Goal: Task Accomplishment & Management: Complete application form

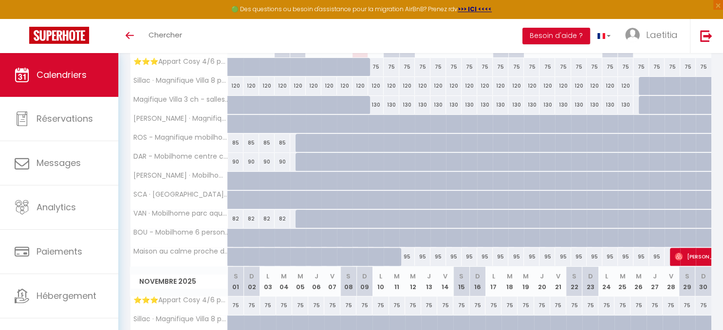
scroll to position [103, 0]
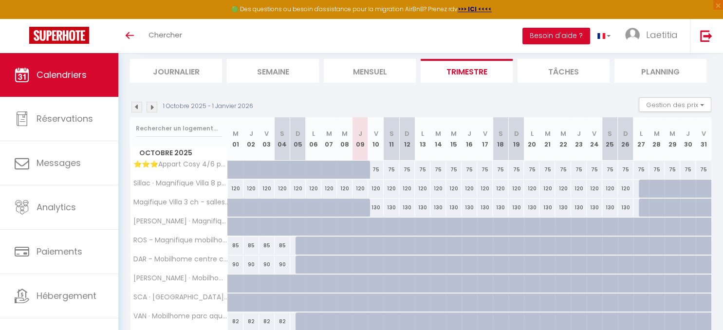
click at [377, 209] on div "130" at bounding box center [376, 208] width 16 height 18
type input "130"
type input "Ven 10 Octobre 2025"
type input "[PERSON_NAME] 11 Octobre 2025"
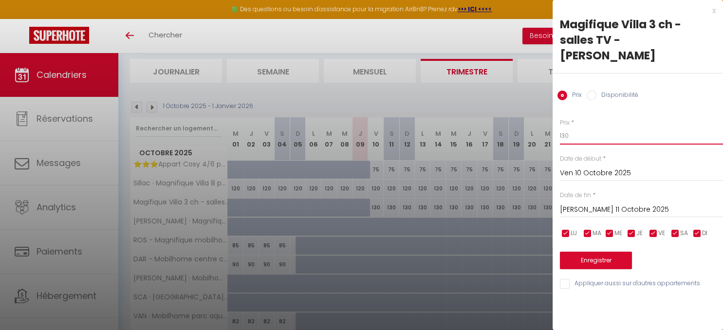
drag, startPoint x: 579, startPoint y: 124, endPoint x: 492, endPoint y: 128, distance: 86.3
click at [560, 128] on input "130" at bounding box center [641, 136] width 163 height 18
type input "105"
click at [607, 204] on input "[PERSON_NAME] 11 Octobre 2025" at bounding box center [641, 210] width 163 height 13
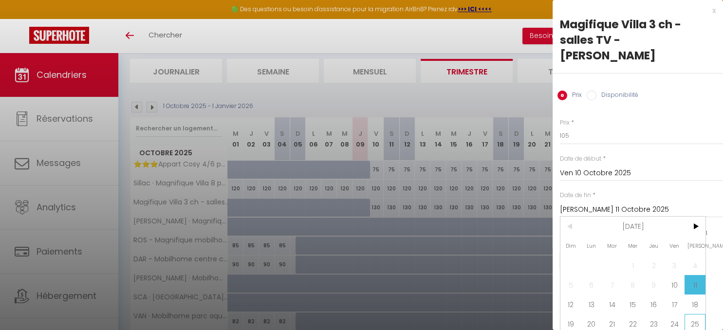
scroll to position [9, 0]
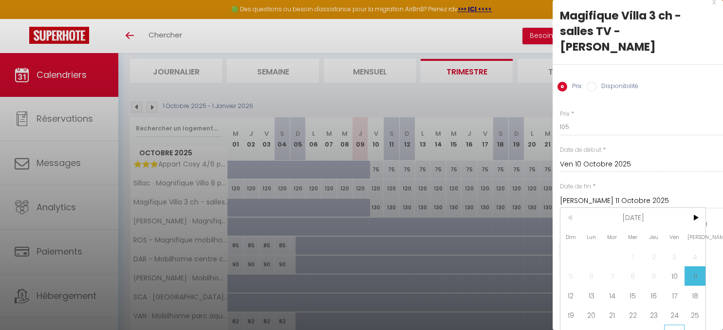
click at [676, 325] on span "31" at bounding box center [674, 334] width 21 height 19
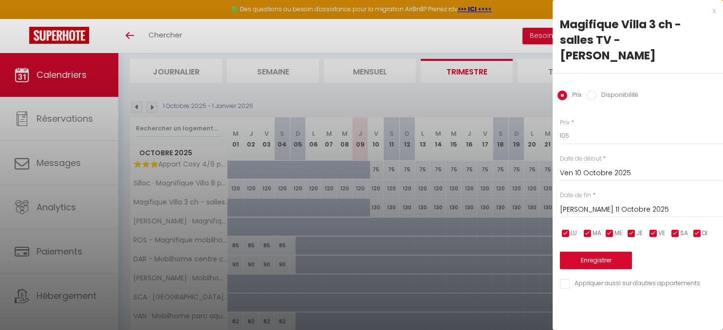
type input "Ven 31 Octobre 2025"
click at [628, 256] on div "Prix * 105 Statut * Disponible Indisponible Date de début * Ven 10 Octobre 2025…" at bounding box center [638, 198] width 170 height 184
click at [622, 252] on button "Enregistrer" at bounding box center [596, 261] width 72 height 18
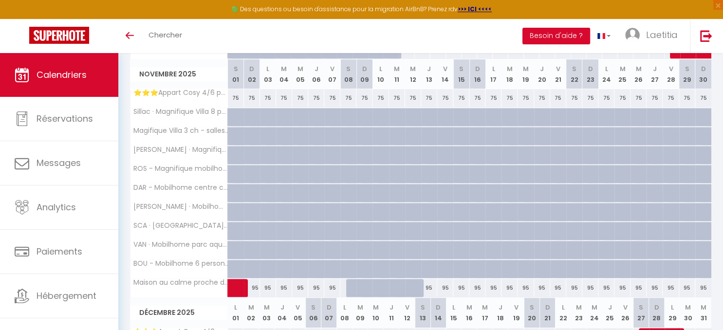
scroll to position [361, 0]
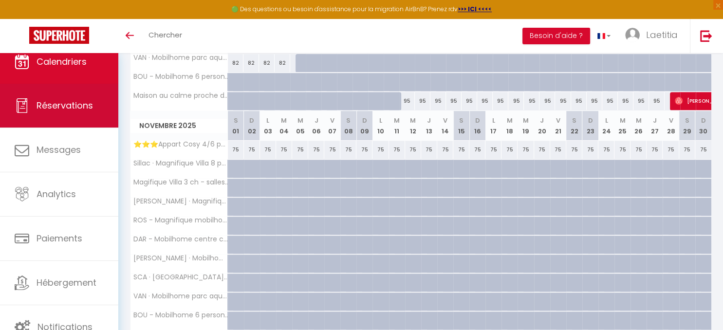
click at [82, 108] on span "Réservations" at bounding box center [65, 105] width 56 height 12
select select "not_cancelled"
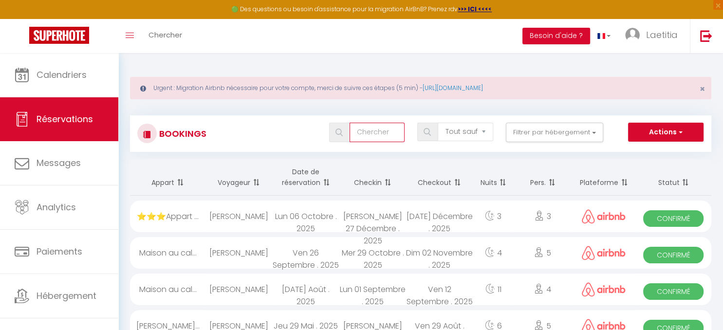
click at [380, 132] on input "text" at bounding box center [378, 132] width 56 height 19
type input "pill"
select select
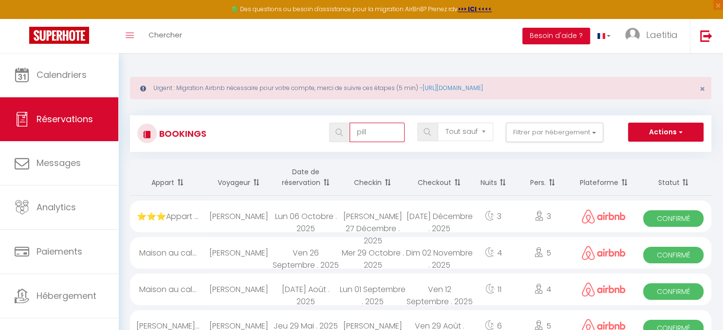
select select
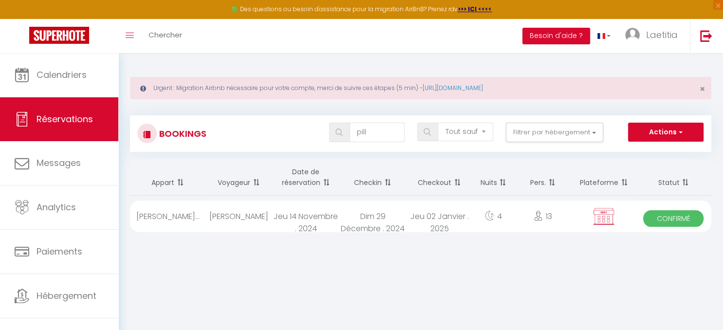
click at [363, 225] on div "Dim 29 Décembre . 2024" at bounding box center [372, 217] width 67 height 32
select select "OK"
select select "KO"
select select "0"
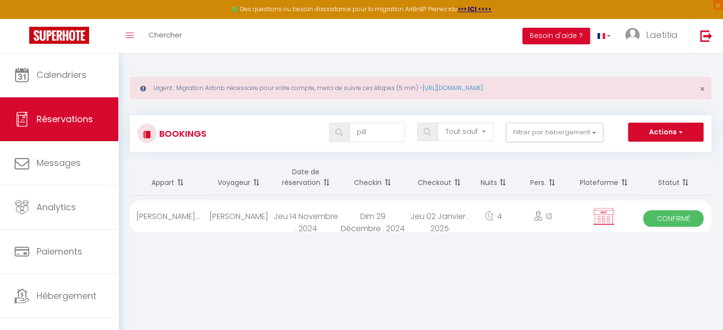
select select "1"
select select
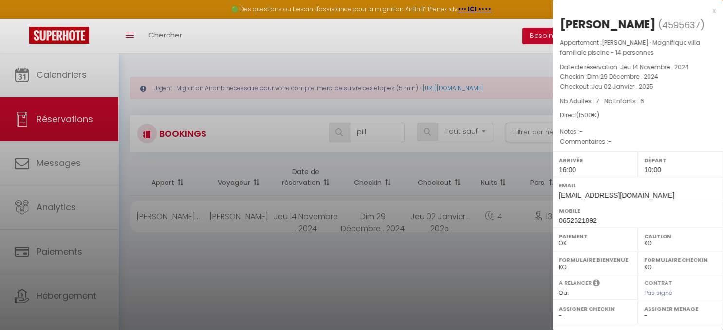
drag, startPoint x: 608, startPoint y: 24, endPoint x: 551, endPoint y: 24, distance: 57.0
click at [553, 24] on div "x [PERSON_NAME] ( 4595637 ) Appartement : [PERSON_NAME] villa familiale piscine…" at bounding box center [638, 165] width 170 height 330
click at [578, 23] on div "[PERSON_NAME]" at bounding box center [608, 25] width 96 height 16
drag, startPoint x: 608, startPoint y: 26, endPoint x: 556, endPoint y: 26, distance: 52.1
click at [556, 26] on div "[PERSON_NAME] ( 4595637 ) Appartement : [PERSON_NAME] villa familiale piscine -…" at bounding box center [638, 233] width 170 height 432
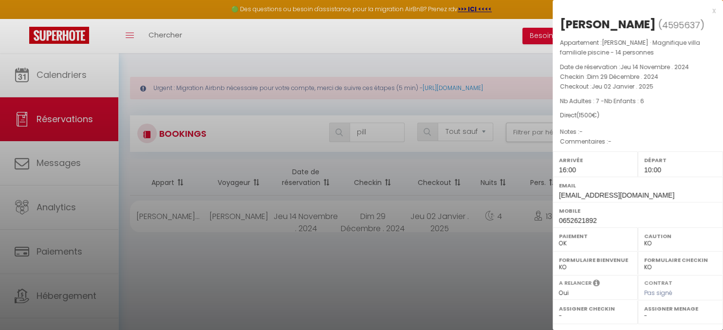
copy div "Séverine"
drag, startPoint x: 647, startPoint y: 27, endPoint x: 613, endPoint y: 28, distance: 34.1
click at [613, 28] on h2 "[PERSON_NAME] ( 4595637 )" at bounding box center [638, 25] width 156 height 17
copy div "PILIAS"
drag, startPoint x: 644, startPoint y: 195, endPoint x: 559, endPoint y: 195, distance: 85.2
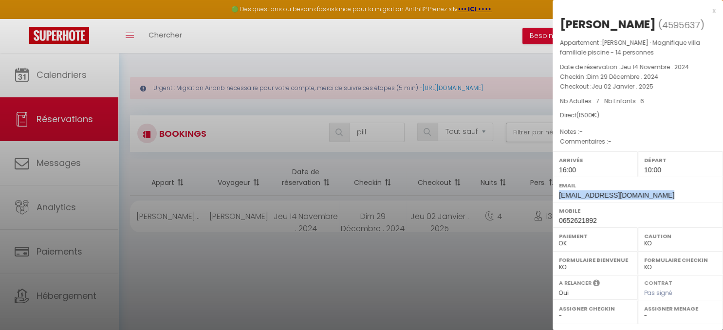
click at [559, 195] on div "Email [EMAIL_ADDRESS][DOMAIN_NAME]" at bounding box center [638, 189] width 170 height 25
copy span "[EMAIL_ADDRESS][DOMAIN_NAME]"
drag, startPoint x: 604, startPoint y: 221, endPoint x: 556, endPoint y: 218, distance: 48.3
click at [556, 218] on div "Mobile [PHONE_NUMBER]" at bounding box center [638, 214] width 170 height 25
copy span "0652621892"
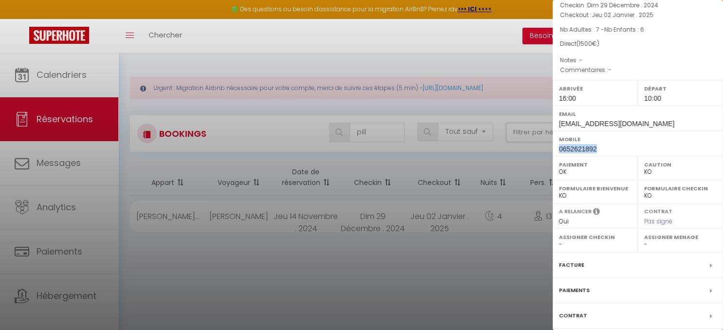
scroll to position [132, 0]
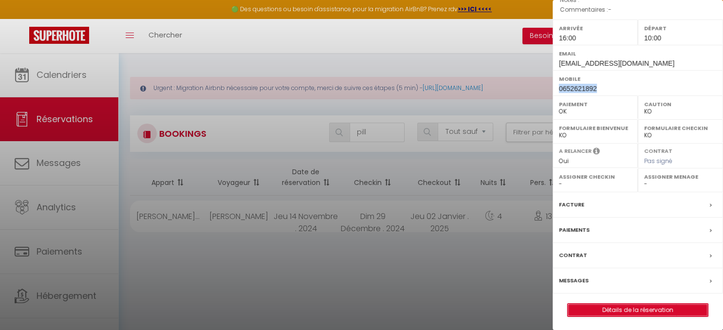
click at [621, 304] on link "Détails de la réservation" at bounding box center [638, 310] width 140 height 13
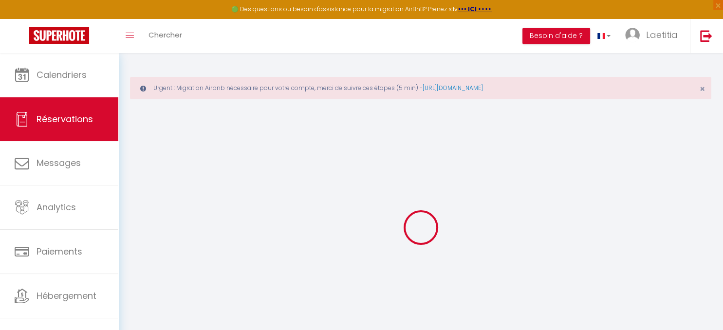
select select
checkbox input "false"
select select
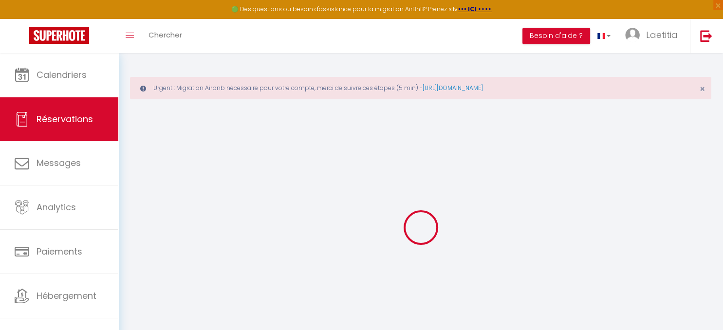
checkbox input "false"
select select
checkbox input "false"
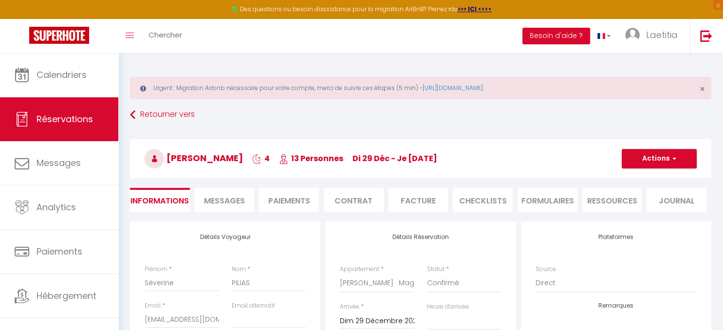
select select
checkbox input "false"
select select "16:00"
select select "10:00"
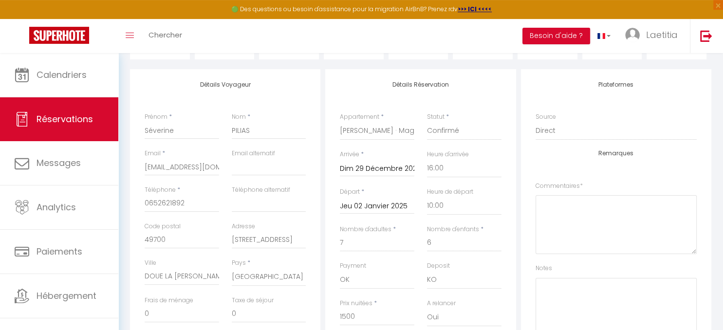
scroll to position [154, 0]
drag, startPoint x: 169, startPoint y: 240, endPoint x: 124, endPoint y: 241, distance: 44.8
click at [124, 241] on div "Urgent : Migration Airbnb nécessaire pour votre compte, merci de suivre ces éta…" at bounding box center [420, 260] width 605 height 722
drag, startPoint x: 233, startPoint y: 238, endPoint x: 328, endPoint y: 235, distance: 95.5
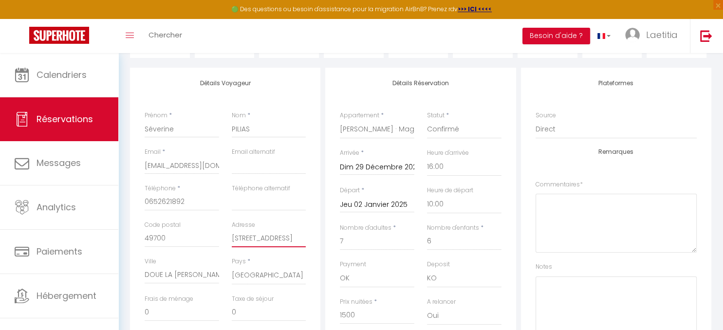
click at [306, 235] on input "[STREET_ADDRESS]" at bounding box center [269, 239] width 75 height 18
drag, startPoint x: 145, startPoint y: 274, endPoint x: 211, endPoint y: 270, distance: 65.9
click at [211, 270] on input "DOUE LA [PERSON_NAME]" at bounding box center [182, 275] width 75 height 18
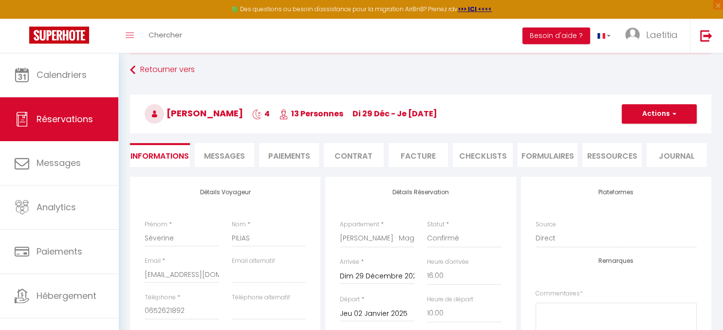
scroll to position [0, 0]
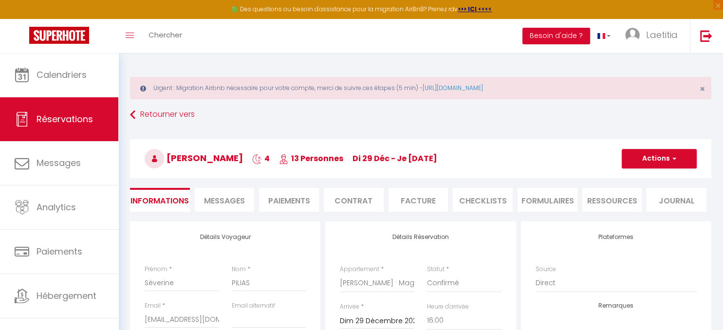
click at [352, 199] on li "Contrat" at bounding box center [354, 200] width 60 height 24
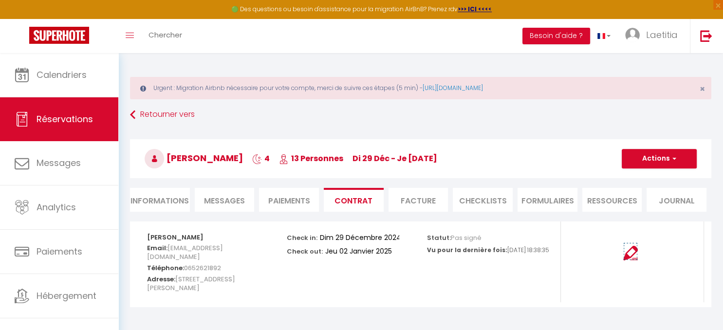
click at [636, 256] on img at bounding box center [630, 253] width 15 height 15
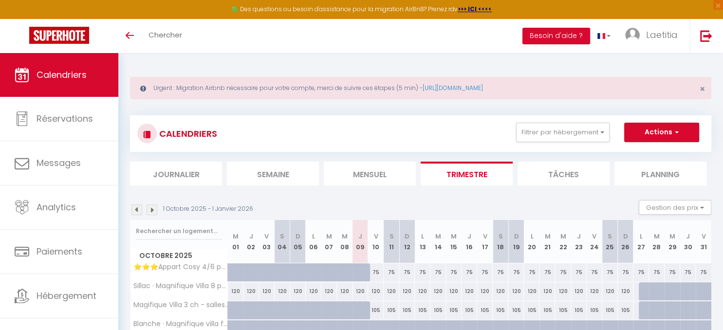
scroll to position [51, 0]
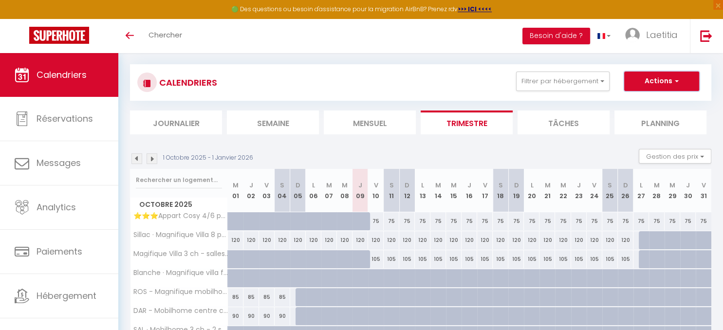
click at [637, 81] on button "Actions" at bounding box center [661, 81] width 75 height 19
click at [634, 101] on link "Nouvelle réservation" at bounding box center [651, 103] width 85 height 15
select select
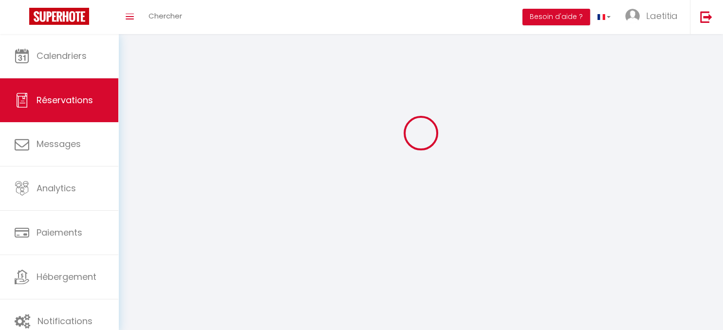
select select
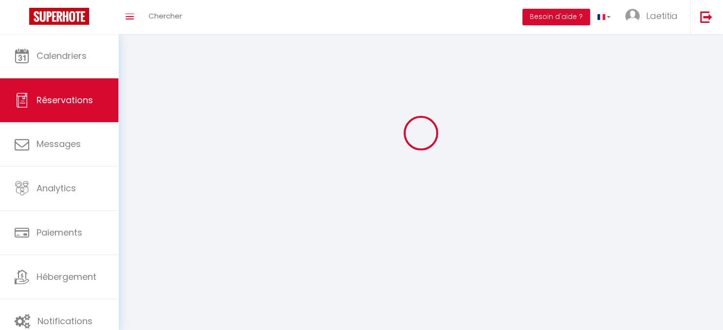
select select
checkbox input "false"
select select
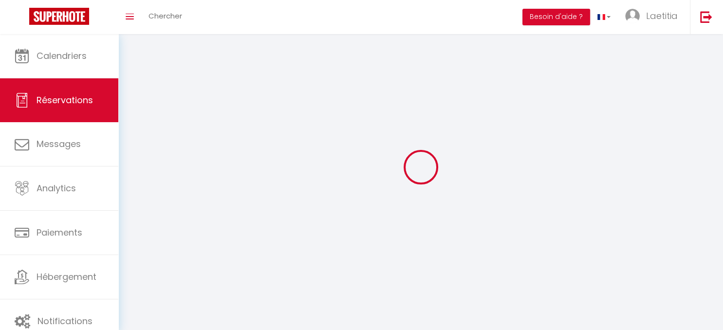
select select
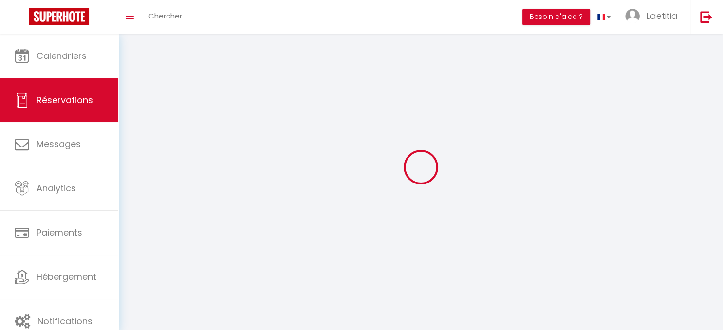
checkbox input "false"
select select
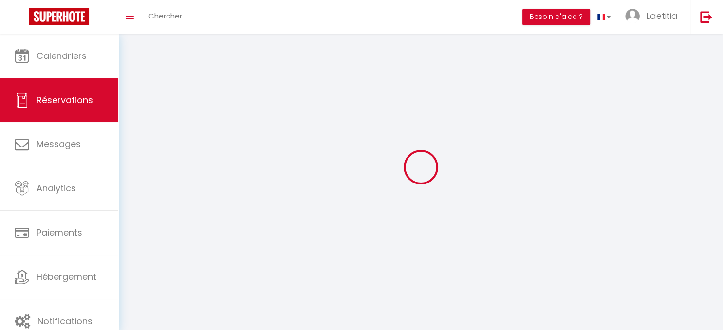
select select
checkbox input "false"
select select
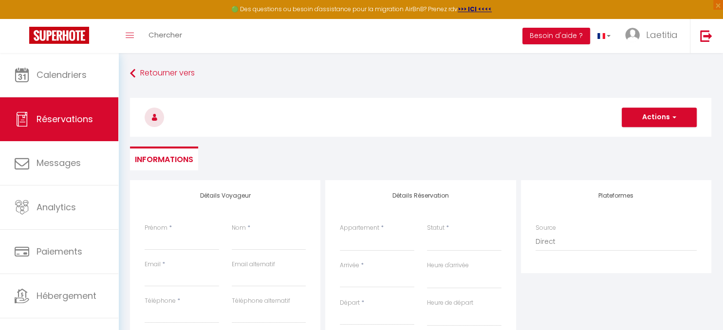
select select
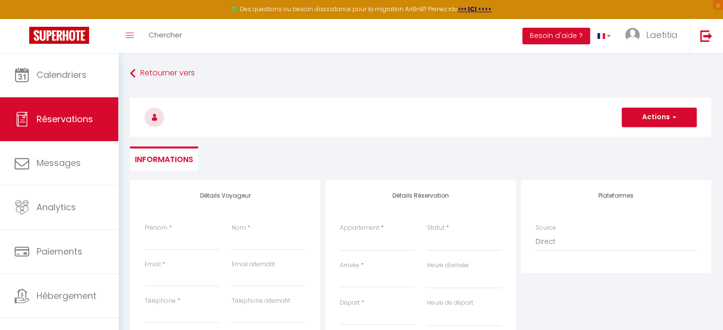
checkbox input "false"
select select
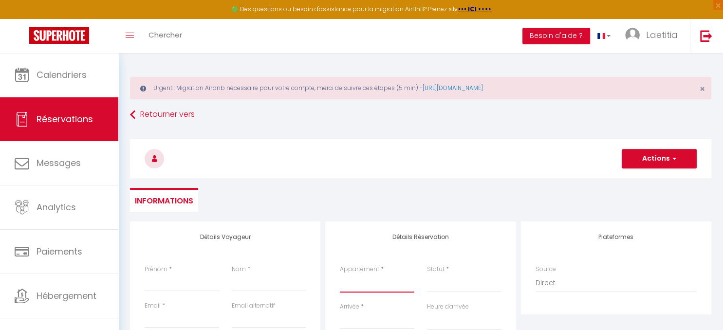
select select "54373"
click option "[PERSON_NAME] · Magnifique villa familiale piscine - 14 personnes" at bounding box center [0, 0] width 0 height 0
select select
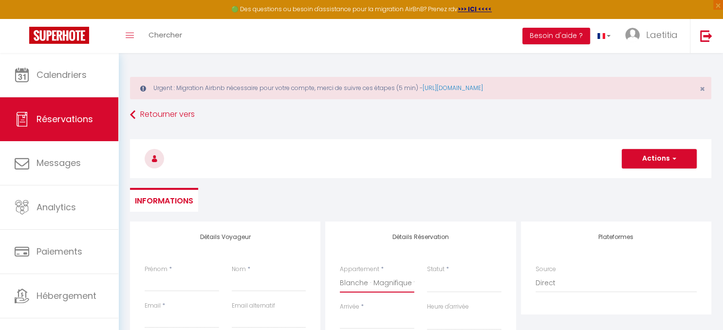
select select
checkbox input "false"
select select
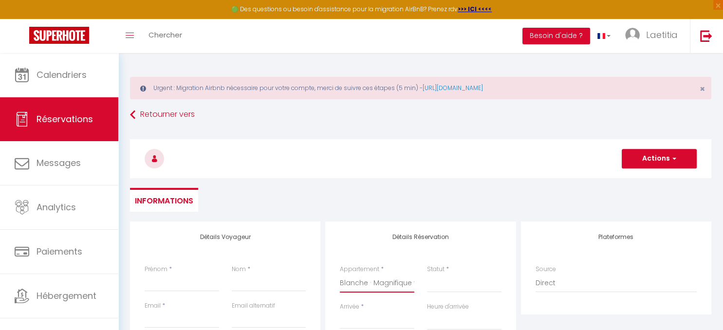
select select
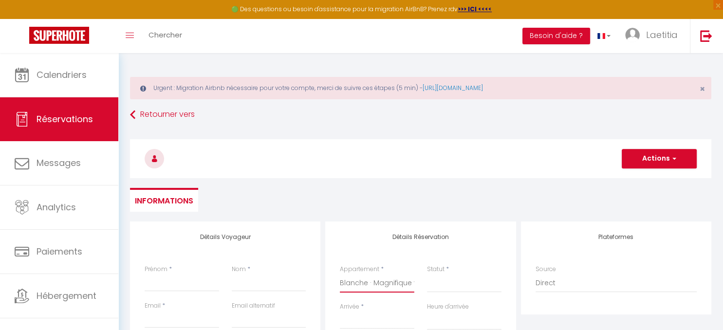
checkbox input "false"
click at [170, 282] on input "Prénom" at bounding box center [182, 283] width 75 height 18
paste input "Séverine"
type input "Séverine"
select select
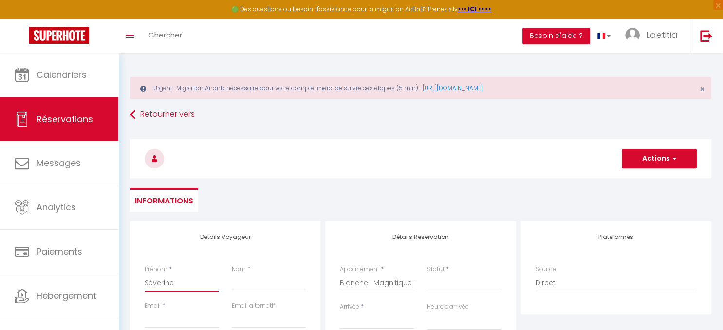
select select
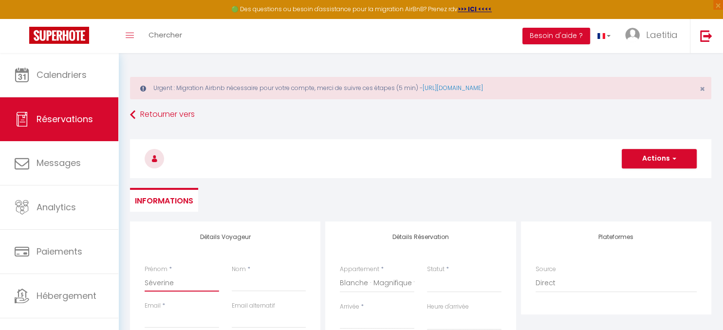
checkbox input "false"
type input "Séverine"
click at [254, 287] on input "Nom" at bounding box center [269, 283] width 75 height 18
paste input "PILIAS"
type input "PILIAS"
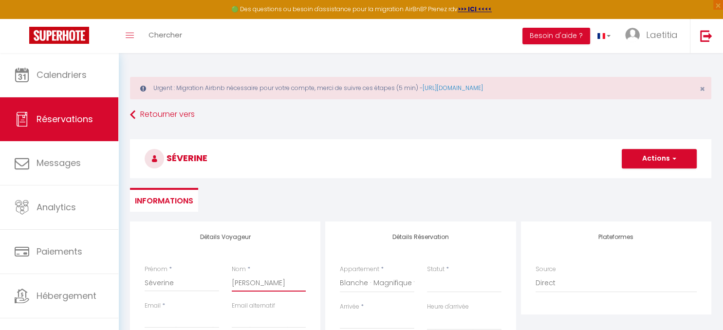
select select
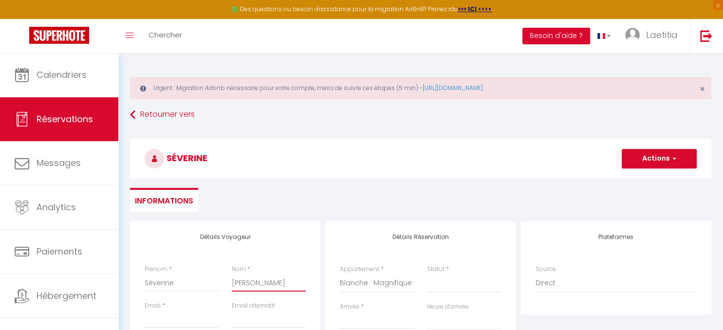
select select
checkbox input "false"
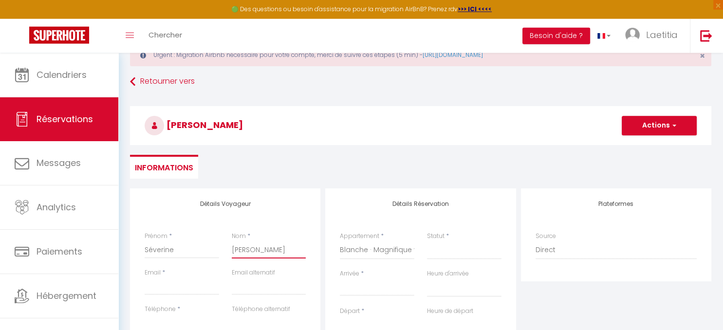
scroll to position [103, 0]
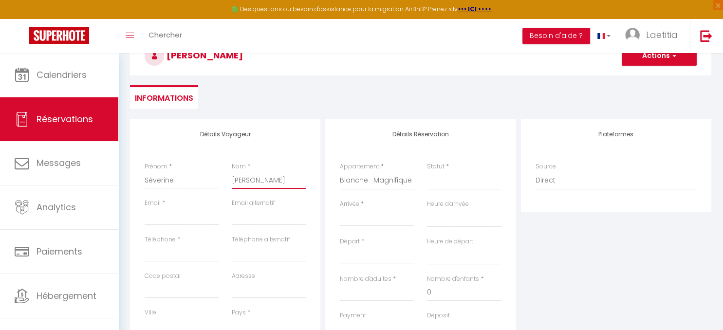
type input "PILIAS"
select select
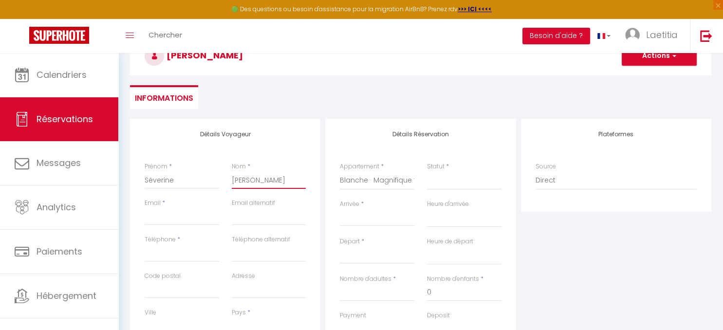
select select
checkbox input "false"
type input "PILIAS"
click at [160, 222] on input "Email client" at bounding box center [182, 217] width 75 height 18
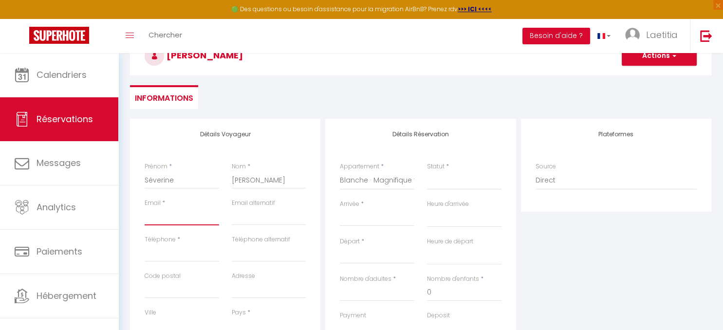
paste input "[EMAIL_ADDRESS][DOMAIN_NAME]"
type input "[EMAIL_ADDRESS][DOMAIN_NAME]"
select select
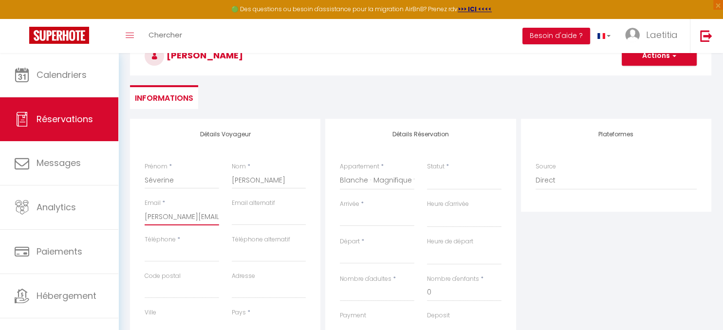
select select
checkbox input "false"
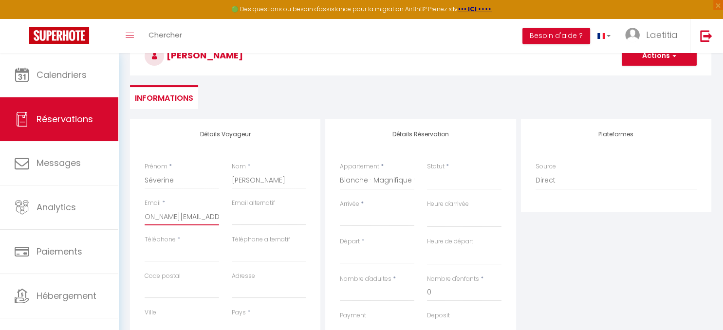
type input "[EMAIL_ADDRESS][DOMAIN_NAME]"
click at [176, 254] on input "Téléphone" at bounding box center [182, 253] width 75 height 18
paste input "0652621892"
type input "0652621892"
select select
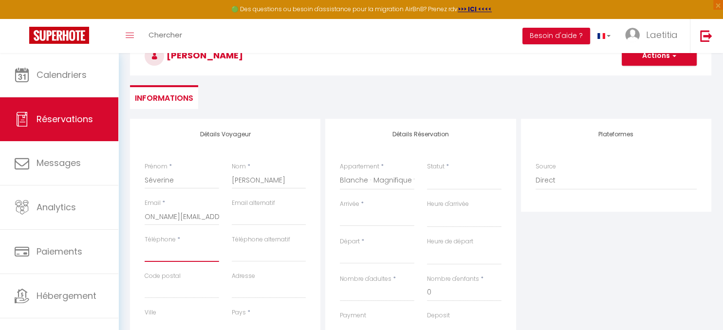
select select
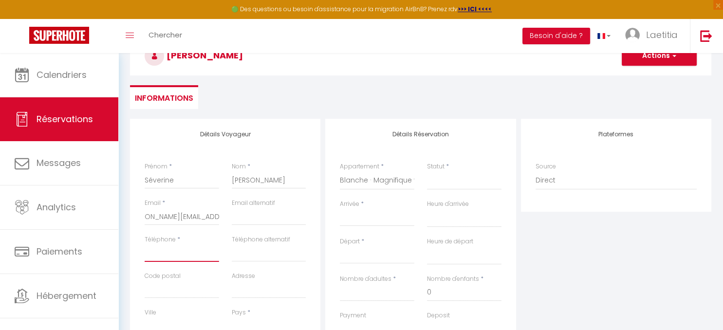
checkbox input "false"
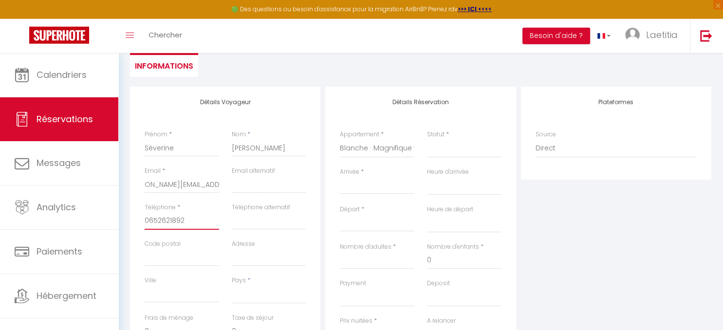
scroll to position [154, 0]
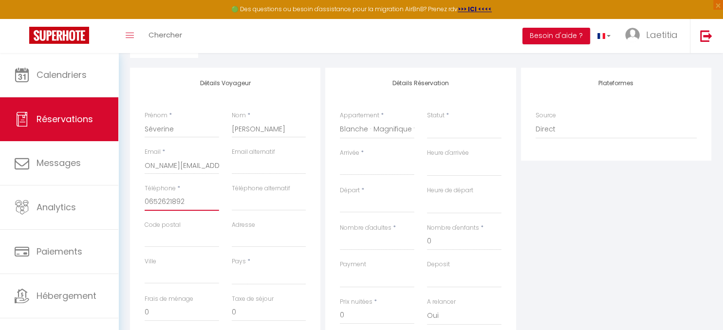
type input "0652621892"
click at [169, 238] on input "Code postal" at bounding box center [182, 239] width 75 height 18
paste input "49700"
type input "49700"
select select
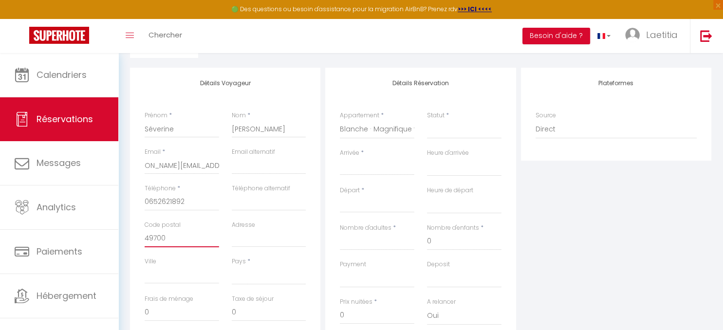
select select
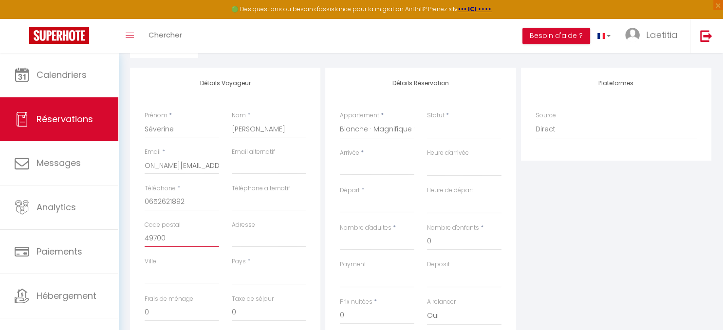
checkbox input "false"
type input "49700"
click at [259, 238] on input "Adresse" at bounding box center [269, 239] width 75 height 18
paste input "[STREET_ADDRESS]"
type input "[STREET_ADDRESS]"
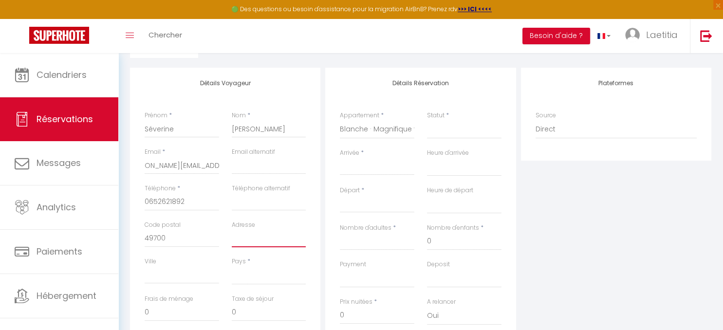
select select
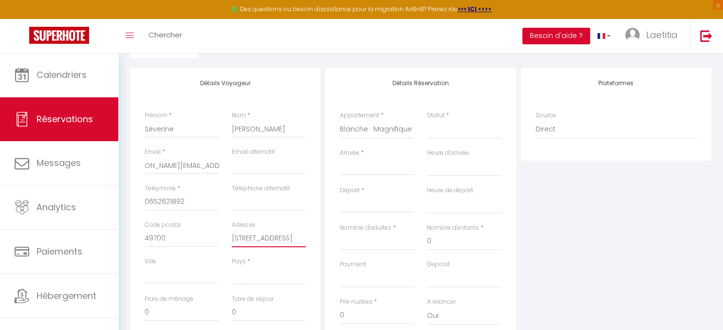
select select
checkbox input "false"
type input "[STREET_ADDRESS]"
click at [171, 275] on input "Ville" at bounding box center [182, 275] width 75 height 18
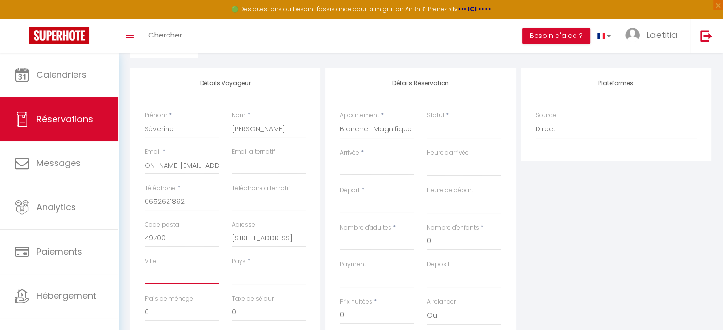
paste input "DOUE LA [PERSON_NAME]"
type input "DOUE LA [PERSON_NAME]"
select select
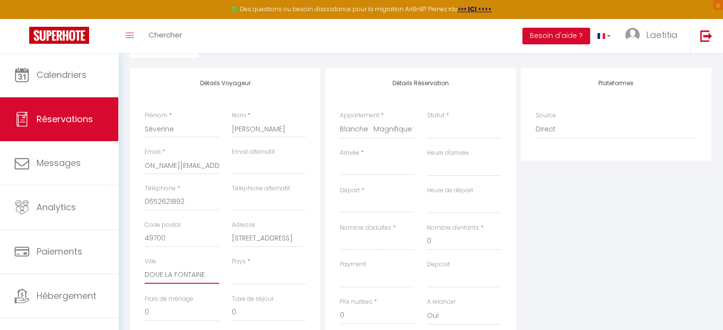
select select
checkbox input "false"
type input "DOUE LA [PERSON_NAME]"
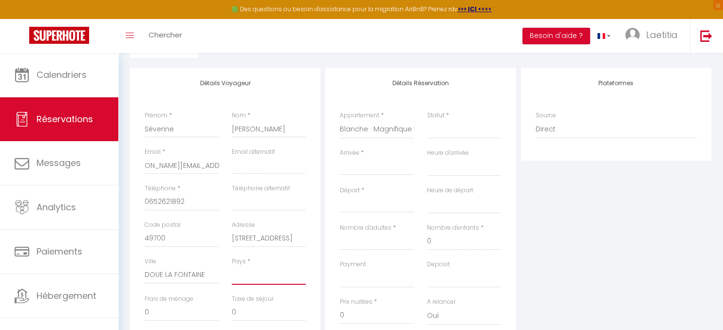
select select "FR"
click option "[GEOGRAPHIC_DATA]" at bounding box center [0, 0] width 0 height 0
select select
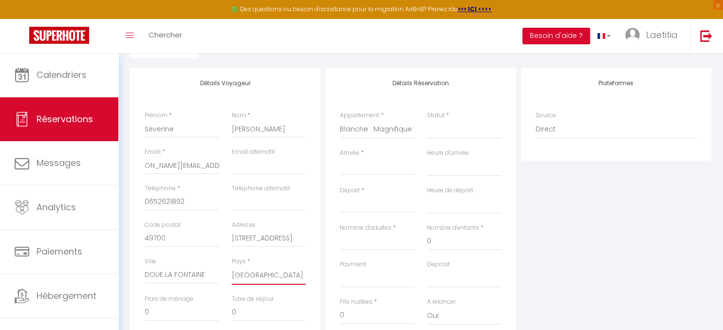
select select
checkbox input "false"
click at [367, 170] on input "Arrivée" at bounding box center [377, 167] width 75 height 13
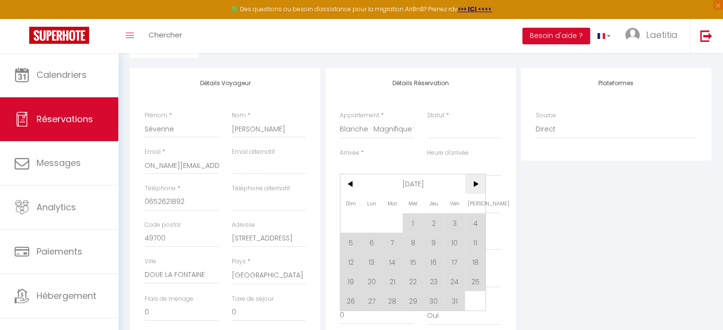
click at [472, 184] on span ">" at bounding box center [475, 183] width 21 height 19
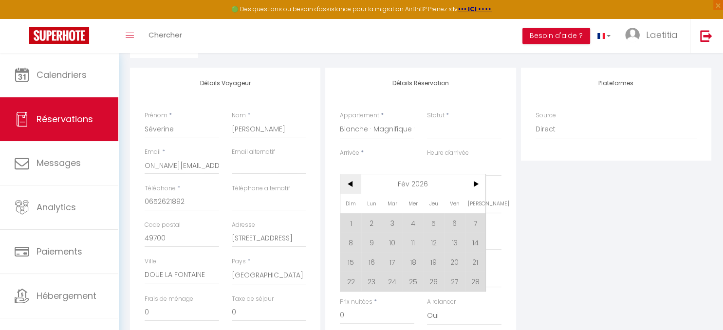
click at [352, 184] on span "<" at bounding box center [350, 183] width 21 height 19
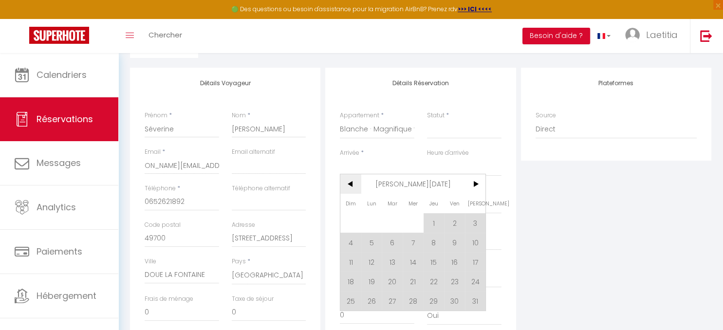
click at [352, 184] on span "<" at bounding box center [350, 183] width 21 height 19
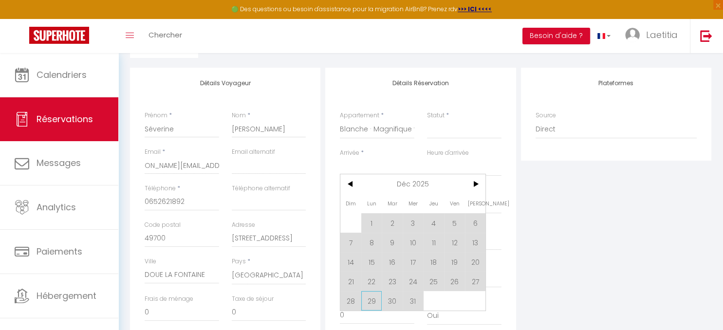
click at [371, 303] on span "29" at bounding box center [371, 300] width 21 height 19
select select
type input "Lun 29 Décembre 2025"
select select
type input "Mar 30 Décembre 2025"
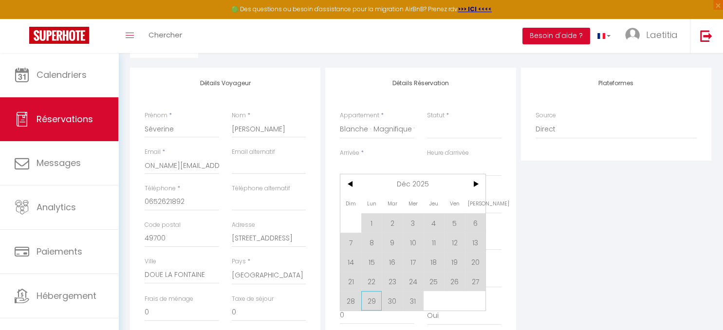
select select
checkbox input "false"
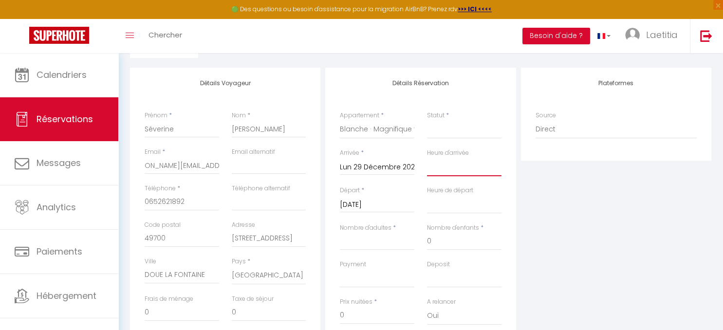
select select "16:00"
click option "16:00" at bounding box center [0, 0] width 0 height 0
select select
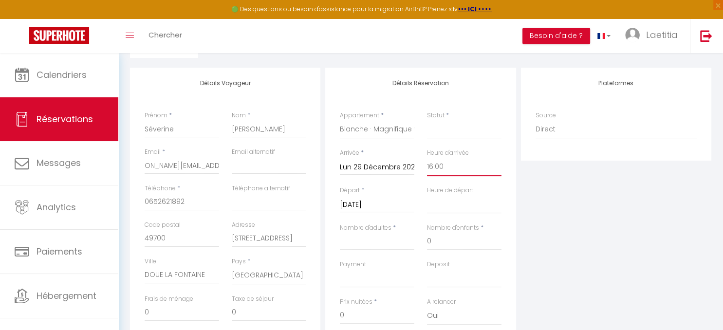
select select
checkbox input "false"
click at [406, 203] on input "Mar 30 Décembre 2025" at bounding box center [377, 205] width 75 height 13
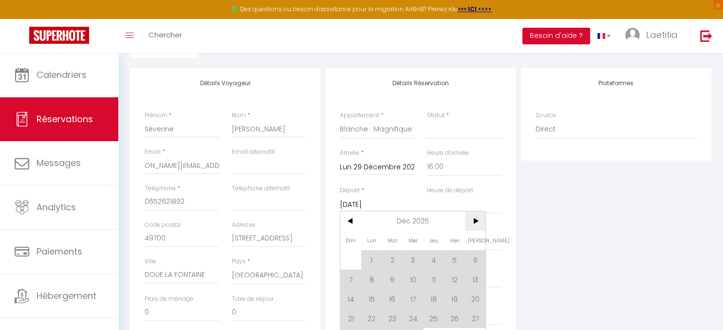
click at [472, 225] on span ">" at bounding box center [475, 220] width 21 height 19
click at [453, 262] on span "2" at bounding box center [454, 259] width 21 height 19
select select
type input "Ven 02 Janvier 2026"
select select
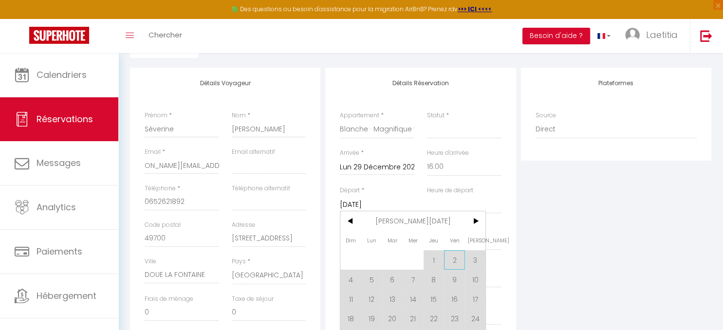
select select
checkbox input "false"
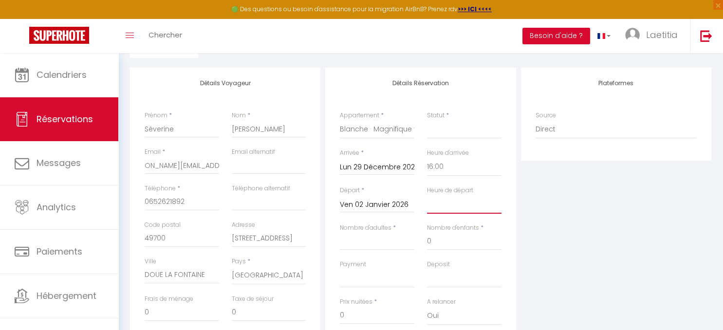
click at [427, 195] on select "00:00 00:30 01:00 01:30 02:00 02:30 03:00 03:30 04:00 04:30 05:00 05:30 06:00 0…" at bounding box center [464, 204] width 75 height 19
select select "10:00"
click option "10:00" at bounding box center [0, 0] width 0 height 0
select select
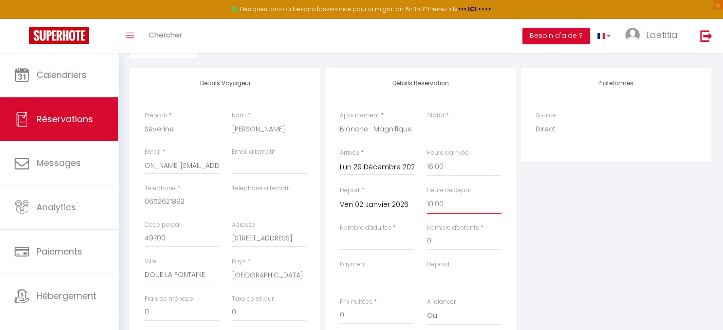
select select
checkbox input "false"
click at [381, 246] on input "Nombre d'adultes" at bounding box center [377, 242] width 75 height 18
type input "1"
select select
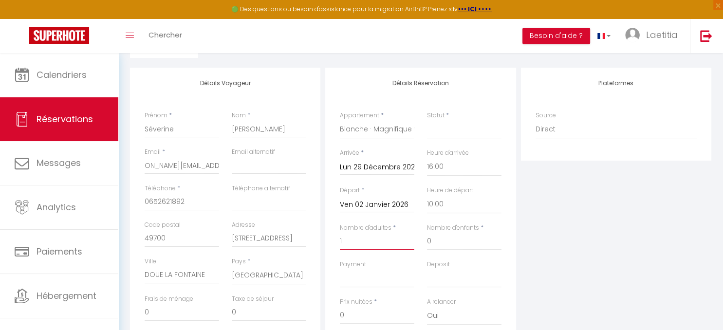
select select
checkbox input "false"
select select
type input "12"
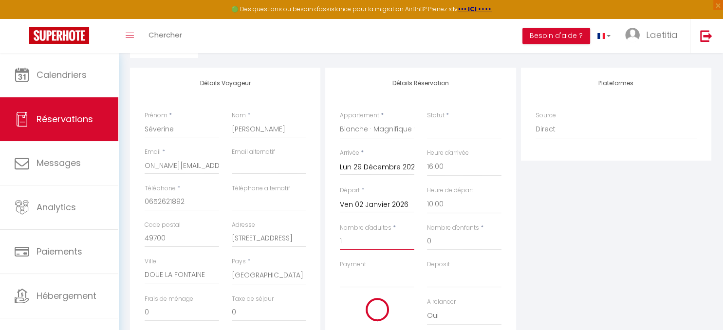
select select
checkbox input "false"
select select
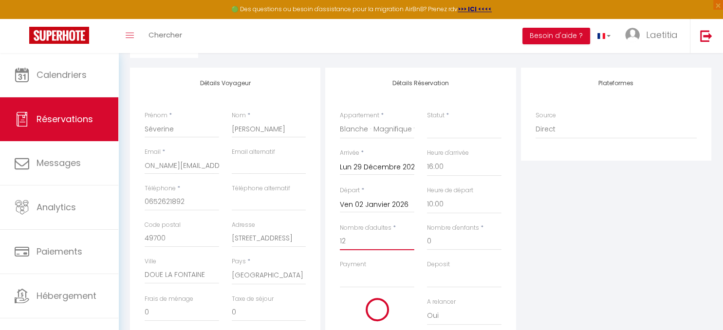
select select
checkbox input "false"
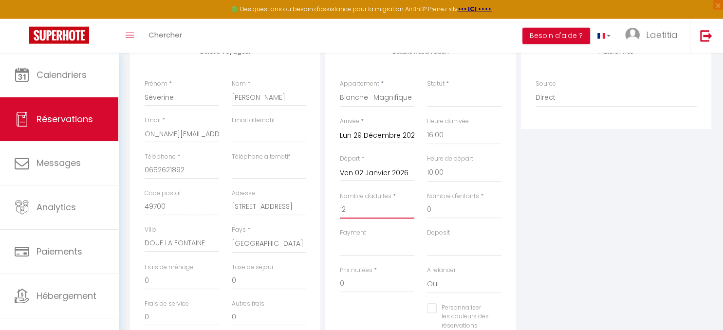
scroll to position [206, 0]
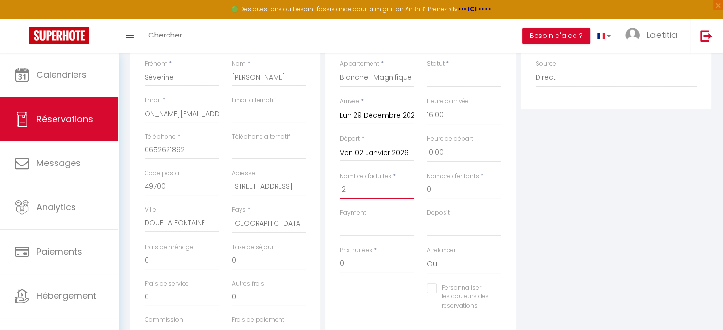
type input "12"
click at [383, 267] on input "0" at bounding box center [377, 264] width 75 height 18
select select
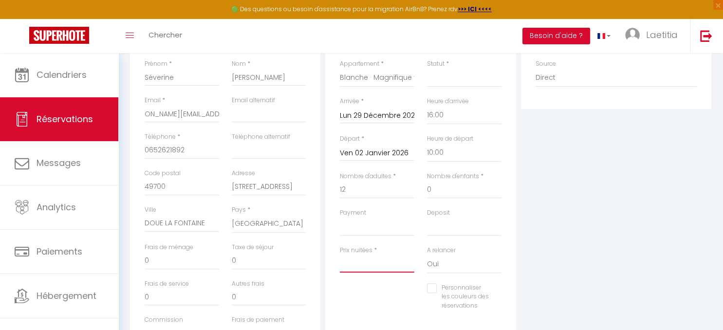
checkbox input "false"
type input "1"
select select
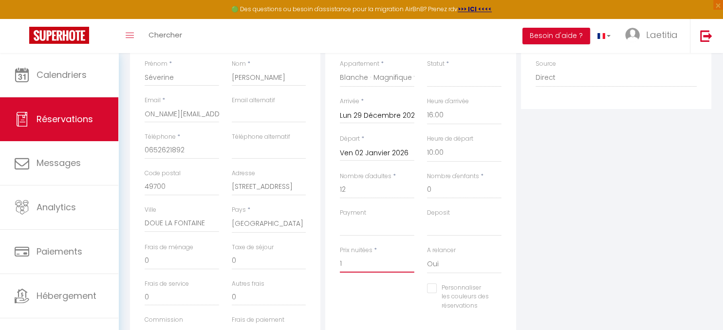
checkbox input "false"
select select
type input "15"
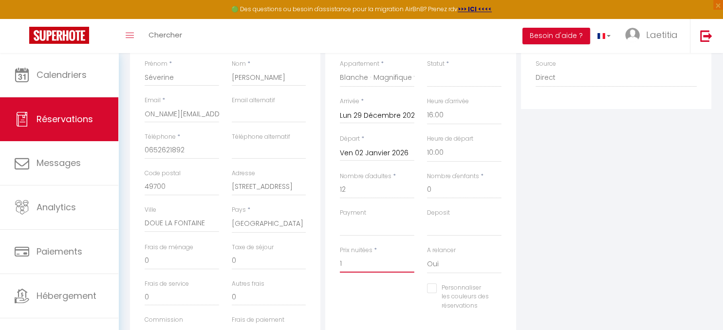
checkbox input "false"
select select
type input "150"
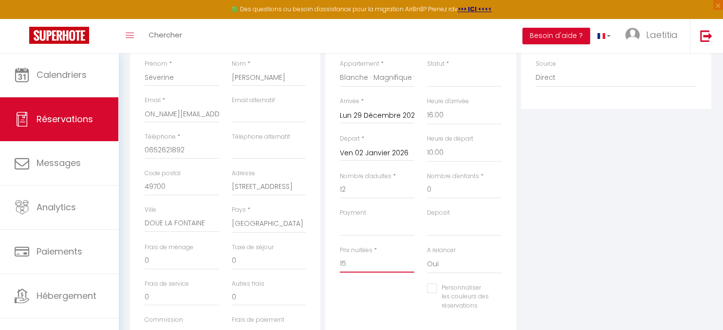
checkbox input "false"
type input "1500"
select select
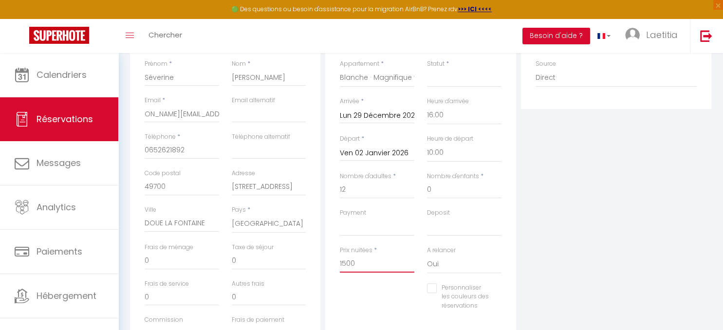
checkbox input "false"
type input "1500"
click at [340, 218] on select "OK KO" at bounding box center [377, 227] width 75 height 19
select select "10"
click option "KO" at bounding box center [0, 0] width 0 height 0
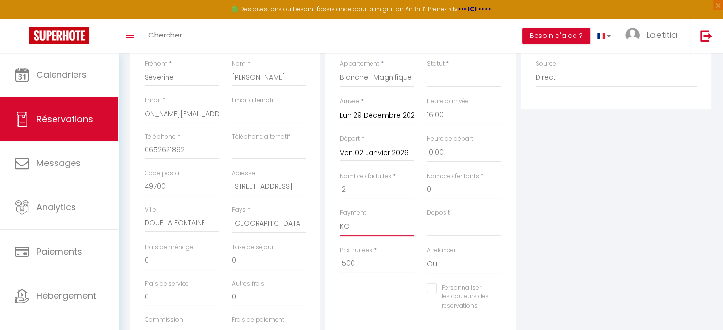
select select
checkbox input "false"
click at [427, 218] on select "OK KO" at bounding box center [464, 227] width 75 height 19
select select "14"
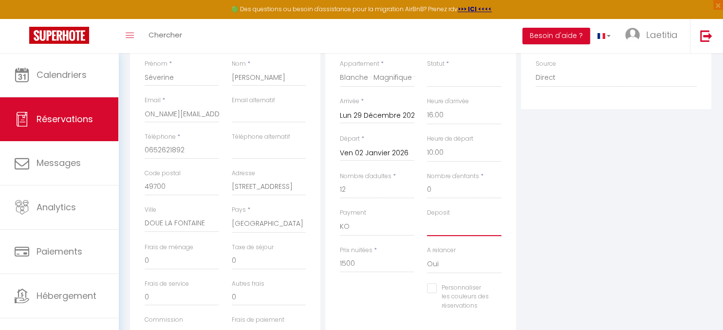
click option "KO" at bounding box center [0, 0] width 0 height 0
select select
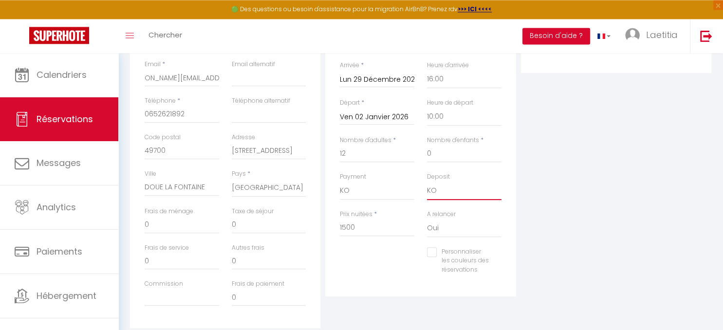
scroll to position [257, 0]
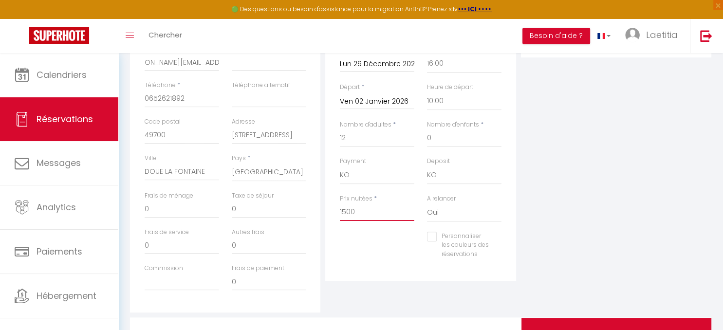
drag, startPoint x: 365, startPoint y: 213, endPoint x: 282, endPoint y: 213, distance: 82.8
click at [340, 213] on input "1500" at bounding box center [377, 213] width 75 height 18
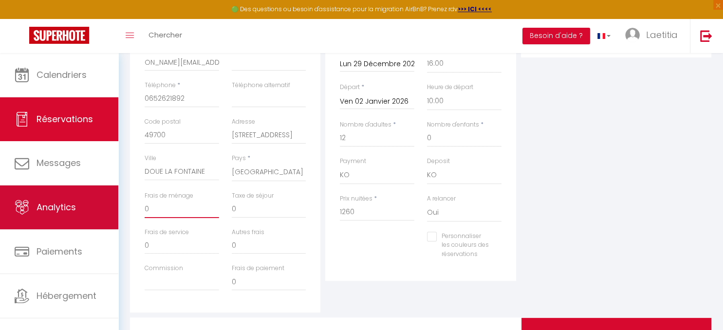
drag, startPoint x: 172, startPoint y: 212, endPoint x: 41, endPoint y: 191, distance: 132.7
click at [145, 201] on input "0" at bounding box center [182, 210] width 75 height 18
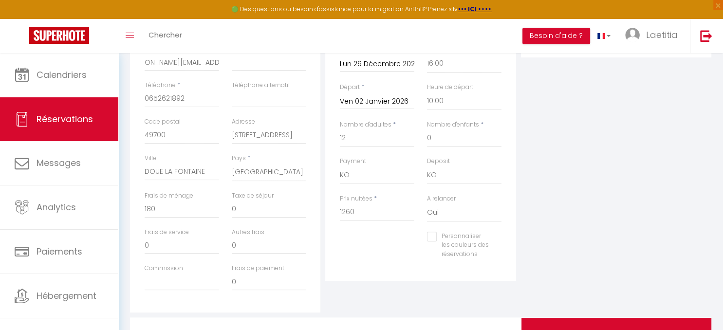
click at [543, 172] on div "Plateformes Source Direct Airbnb.com Booking.com Chalet montagne Expedia Gite d…" at bounding box center [616, 138] width 195 height 348
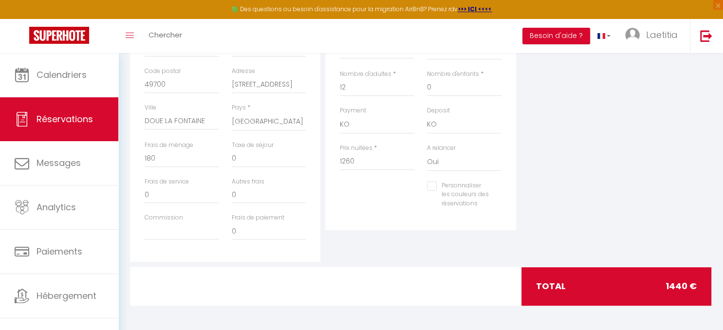
scroll to position [102, 0]
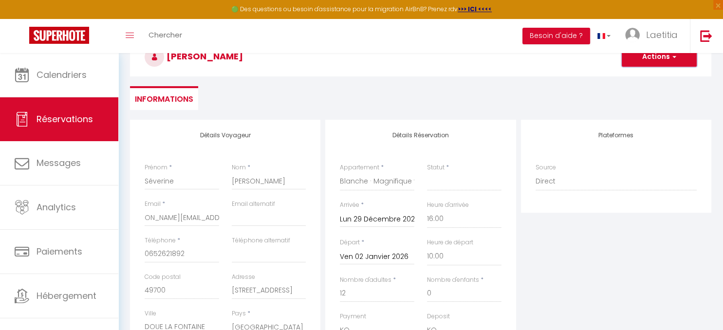
click at [652, 64] on button "Actions" at bounding box center [659, 56] width 75 height 19
click at [647, 76] on link "Enregistrer" at bounding box center [649, 78] width 77 height 13
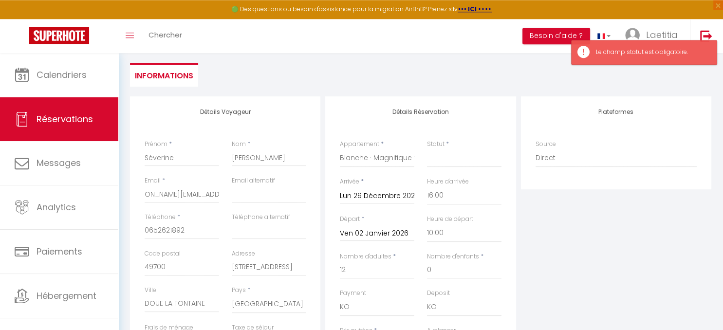
scroll to position [156, 0]
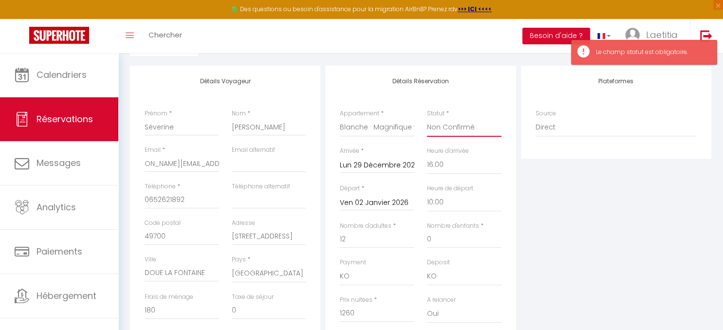
click option "Non Confirmé" at bounding box center [0, 0] width 0 height 0
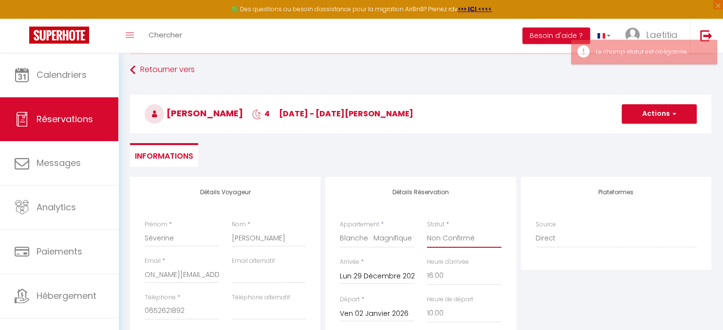
scroll to position [1, 0]
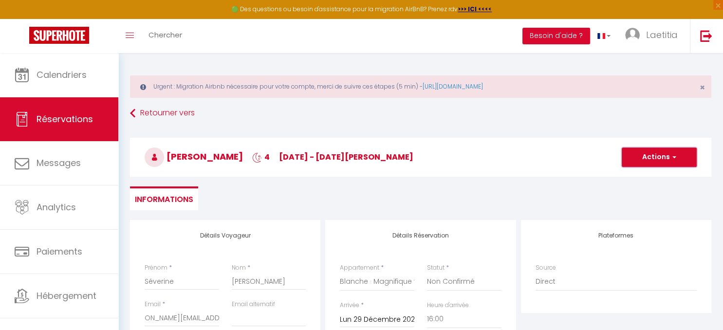
click at [657, 154] on button "Actions" at bounding box center [659, 157] width 75 height 19
click at [642, 176] on link "Enregistrer" at bounding box center [649, 178] width 77 height 13
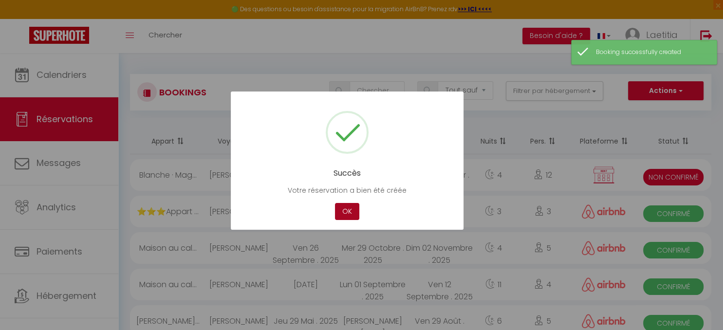
click at [344, 212] on button "OK" at bounding box center [347, 211] width 24 height 17
